Goal: Transaction & Acquisition: Book appointment/travel/reservation

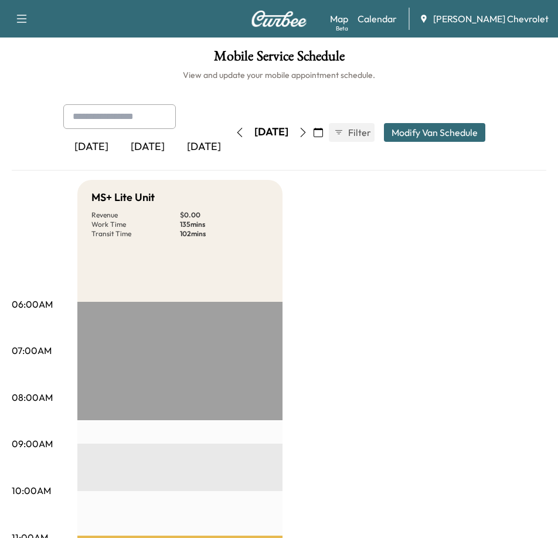
click at [137, 139] on div "[DATE]" at bounding box center [148, 147] width 56 height 27
click at [308, 128] on icon "button" at bounding box center [302, 132] width 9 height 9
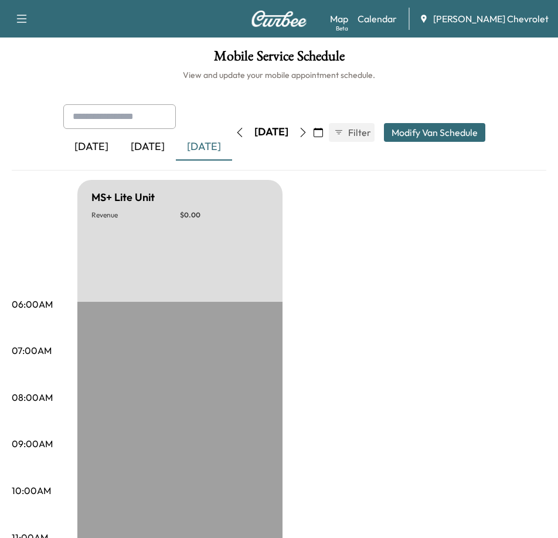
click at [328, 125] on button "button" at bounding box center [318, 132] width 20 height 19
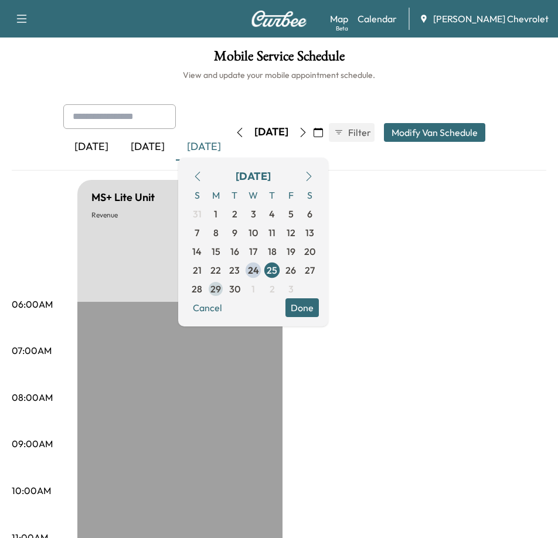
click at [221, 282] on span "29" at bounding box center [215, 289] width 11 height 14
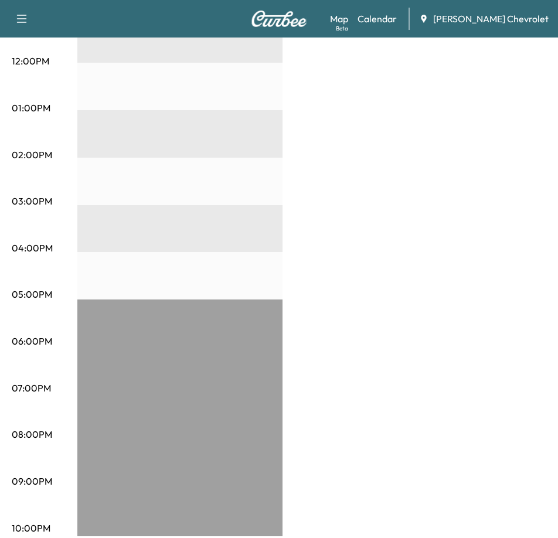
scroll to position [230, 0]
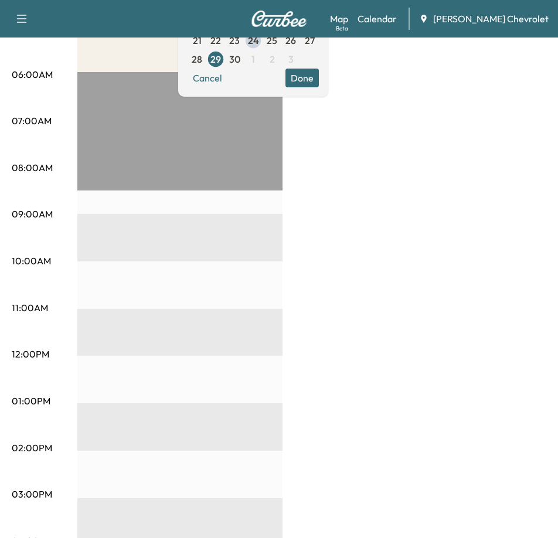
click at [319, 72] on button "Done" at bounding box center [301, 78] width 33 height 19
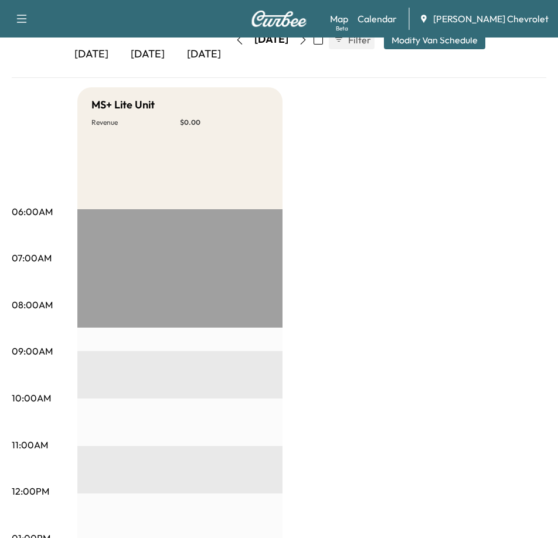
scroll to position [0, 0]
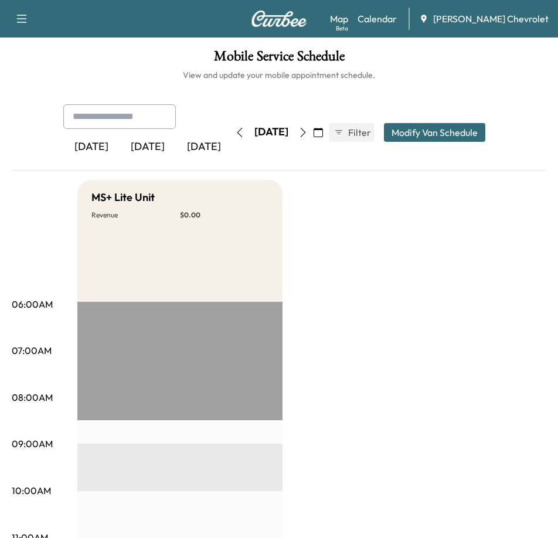
click at [22, 18] on icon "button" at bounding box center [22, 19] width 10 height 8
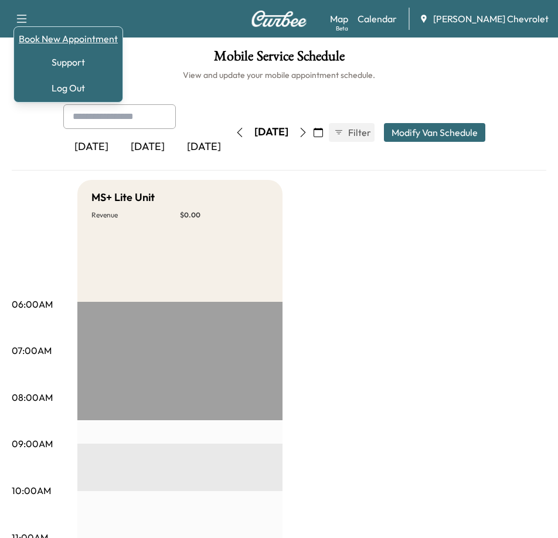
click at [69, 42] on link "Book New Appointment" at bounding box center [68, 39] width 99 height 14
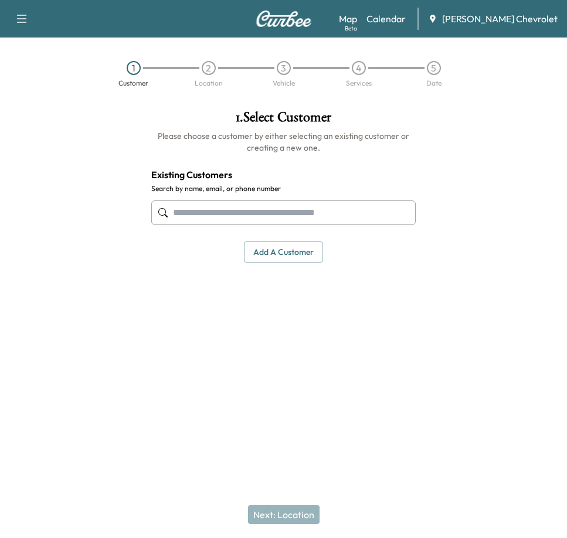
click at [261, 206] on input "text" at bounding box center [283, 212] width 265 height 25
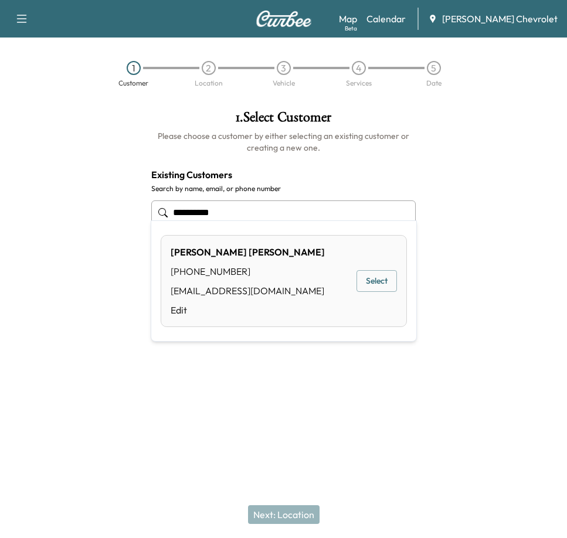
click at [374, 278] on button "Select" at bounding box center [376, 281] width 40 height 22
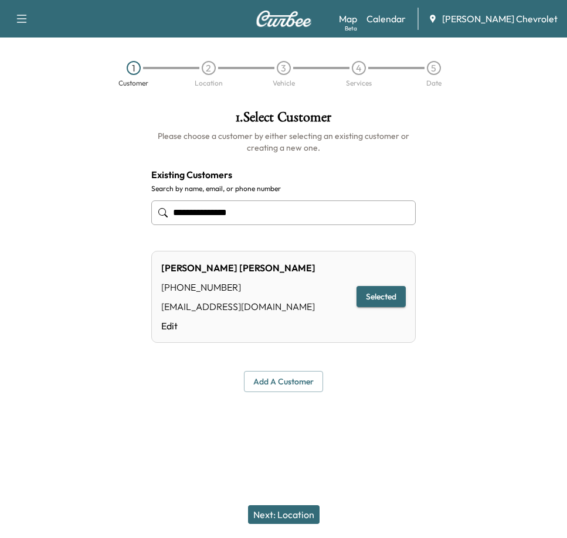
type input "**********"
click at [384, 287] on button "Selected" at bounding box center [380, 297] width 49 height 22
click at [287, 522] on button "Next: Location" at bounding box center [283, 514] width 71 height 19
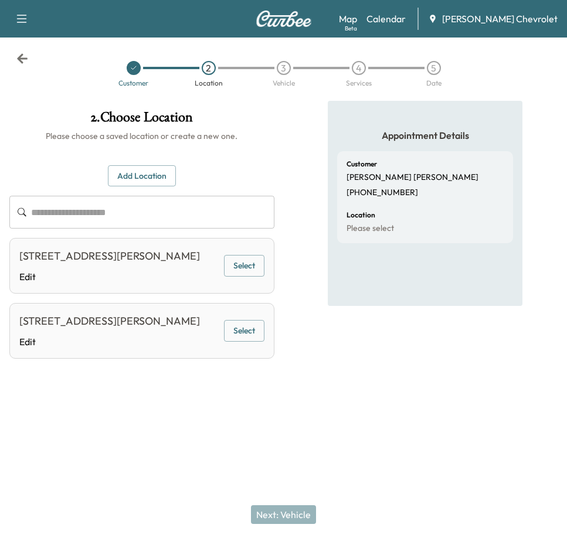
click at [252, 265] on button "Select" at bounding box center [244, 266] width 40 height 22
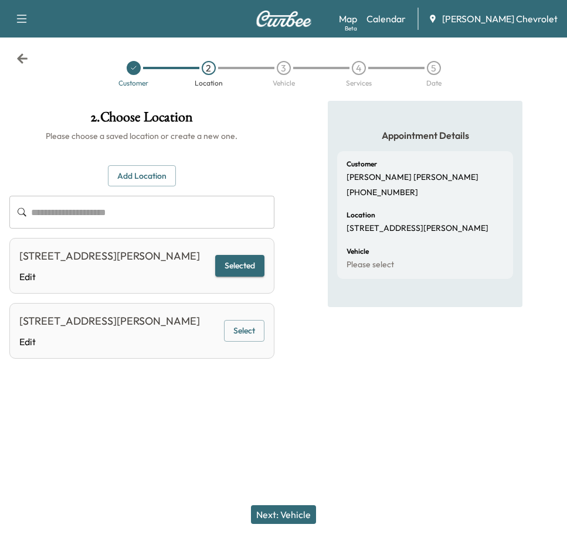
click at [268, 512] on button "Next: Vehicle" at bounding box center [283, 514] width 65 height 19
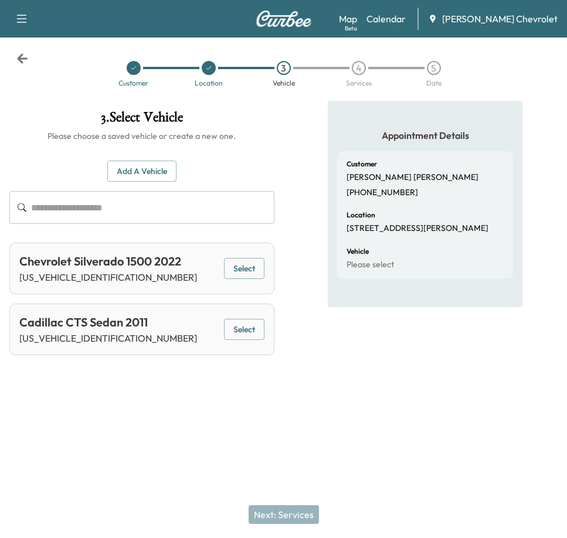
click at [246, 258] on button "Select" at bounding box center [244, 269] width 40 height 22
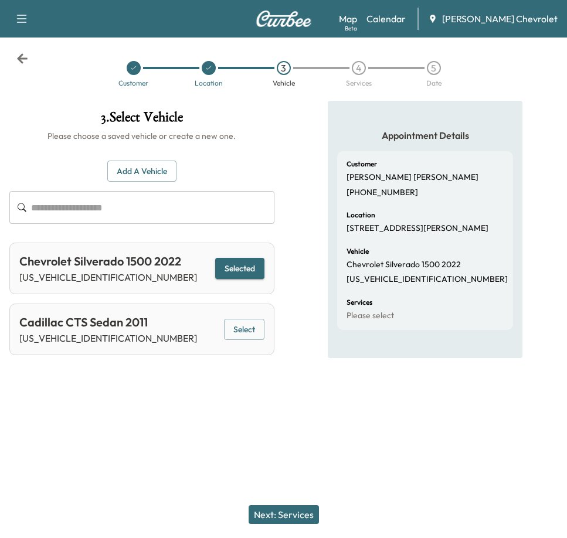
click at [281, 517] on button "Next: Services" at bounding box center [283, 514] width 70 height 19
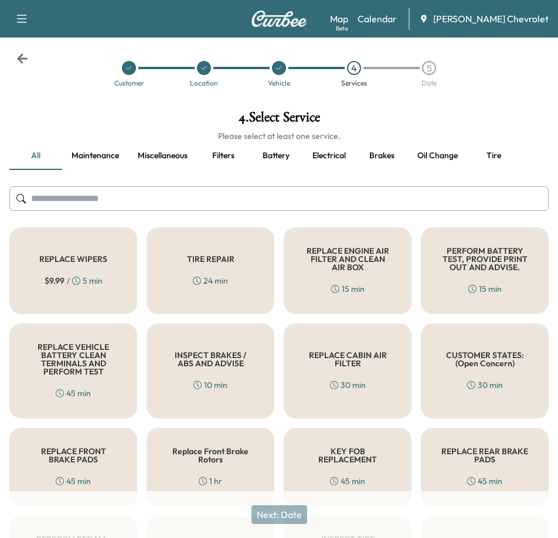
click at [61, 191] on input "text" at bounding box center [278, 198] width 539 height 25
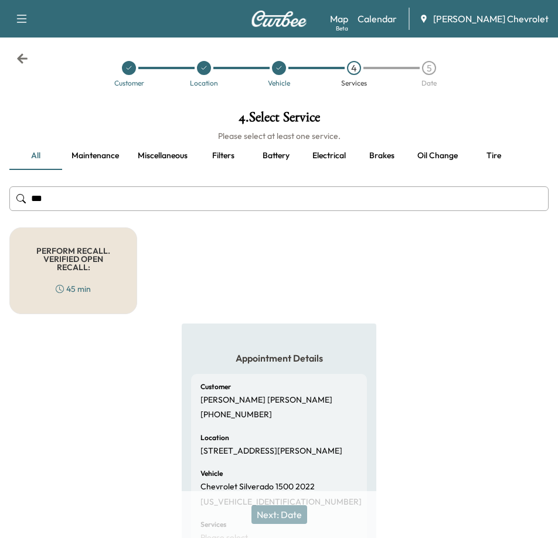
type input "***"
click at [65, 247] on h5 "PERFORM RECALL. VERIFIED OPEN RECALL:" at bounding box center [73, 259] width 89 height 25
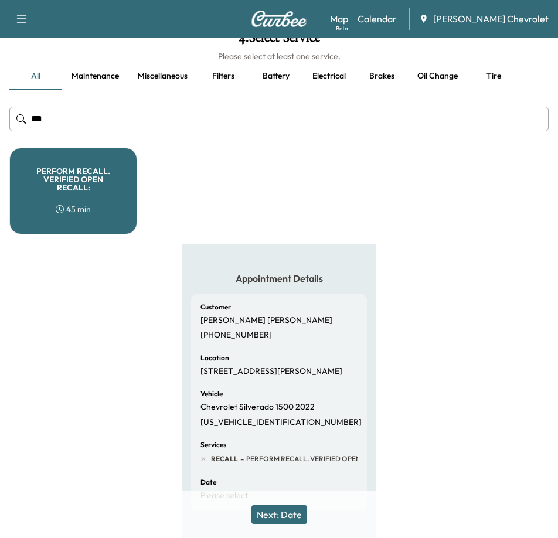
scroll to position [127, 0]
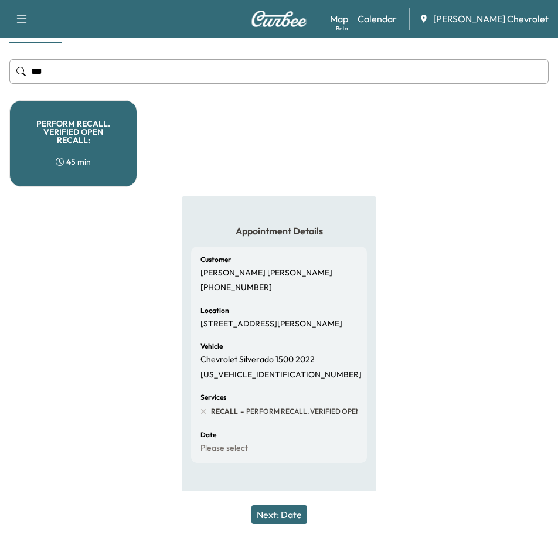
click at [293, 509] on button "Next: Date" at bounding box center [279, 514] width 56 height 19
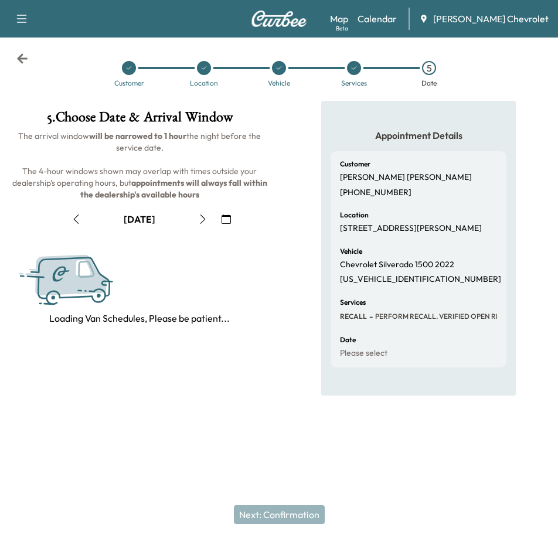
scroll to position [0, 0]
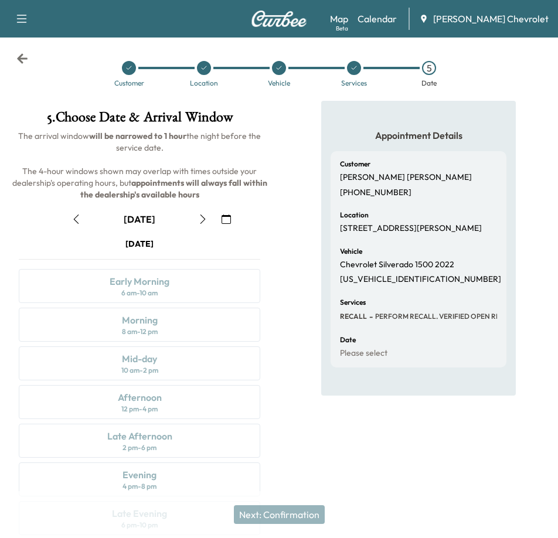
click at [206, 214] on icon "button" at bounding box center [202, 218] width 9 height 9
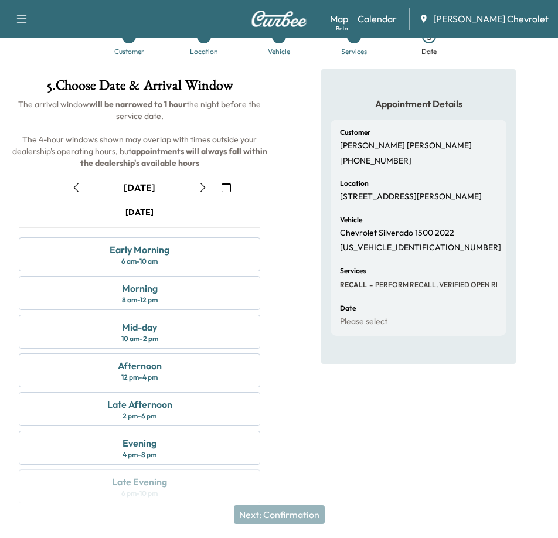
scroll to position [59, 0]
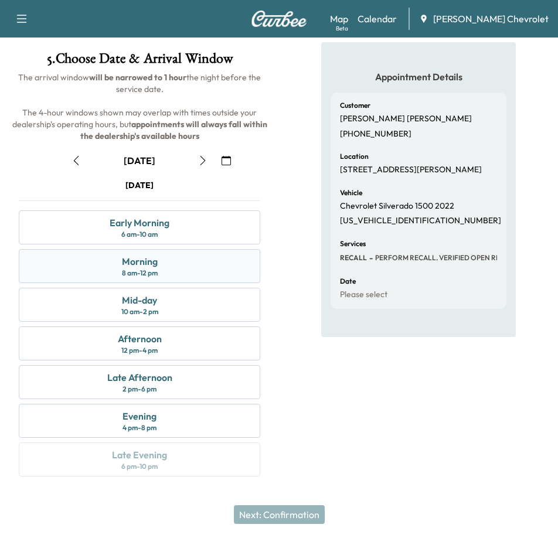
click at [180, 258] on div "Morning 8 am - 12 pm" at bounding box center [139, 266] width 241 height 34
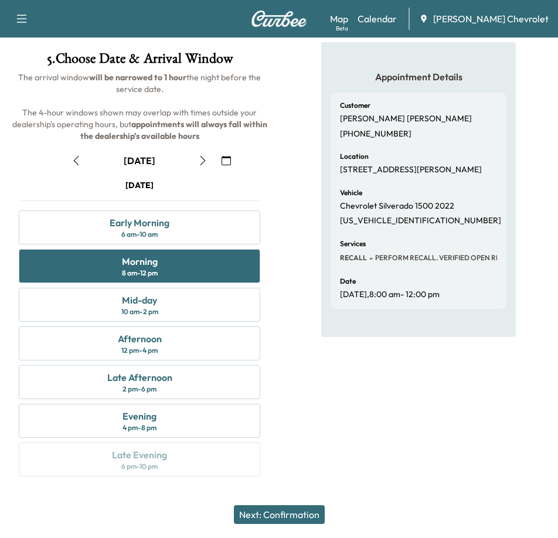
click at [296, 516] on button "Next: Confirmation" at bounding box center [279, 514] width 91 height 19
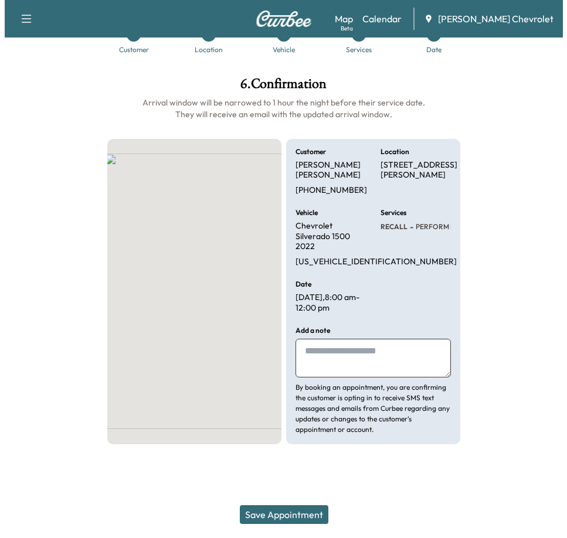
scroll to position [0, 0]
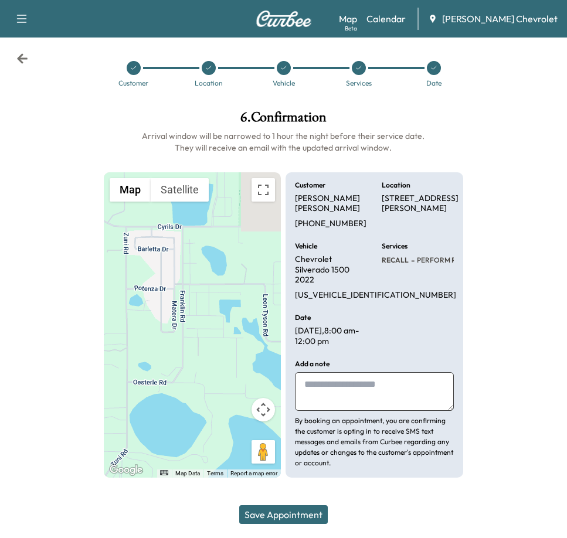
click at [400, 372] on textarea at bounding box center [374, 391] width 158 height 39
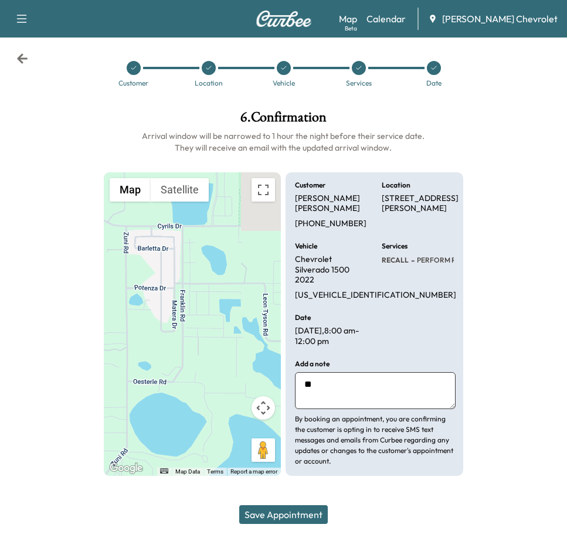
type textarea "*"
type textarea "**********"
click at [294, 514] on button "Save Appointment" at bounding box center [283, 514] width 88 height 19
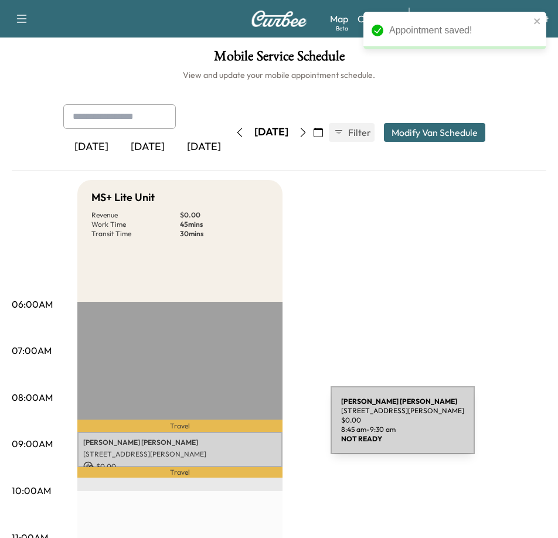
click at [244, 438] on p "BRIAN REINHARDT" at bounding box center [179, 442] width 193 height 9
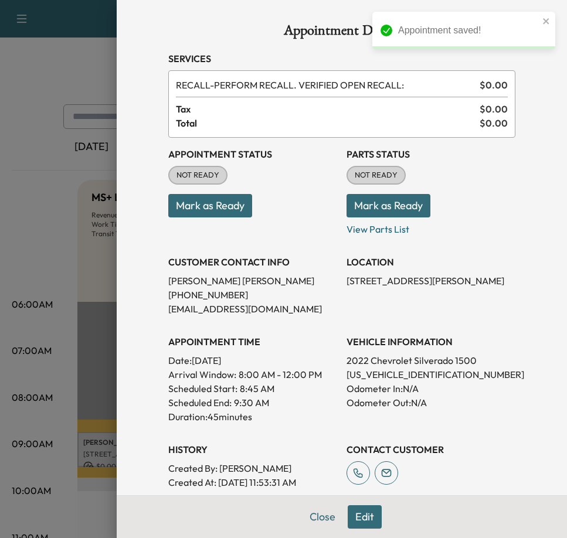
click at [210, 194] on button "Mark as Ready" at bounding box center [210, 205] width 84 height 23
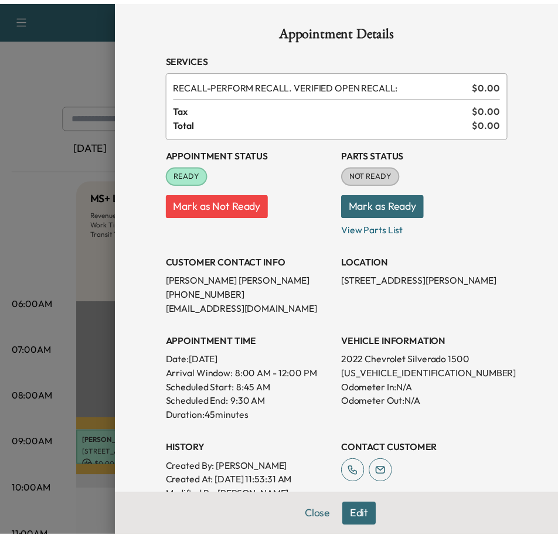
scroll to position [191, 0]
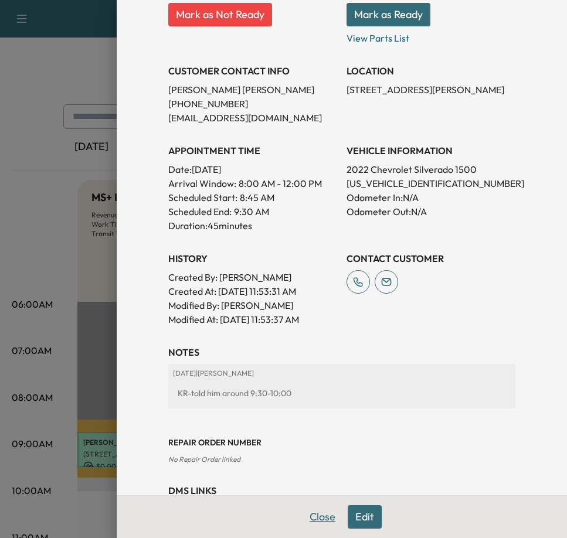
click at [316, 524] on button "Close" at bounding box center [322, 516] width 41 height 23
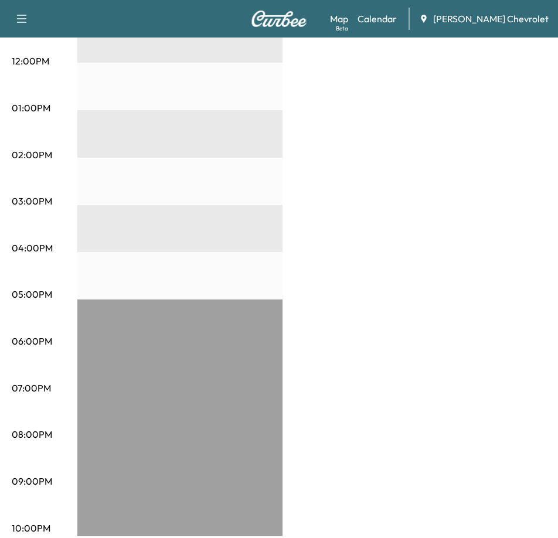
scroll to position [230, 0]
